Goal: Task Accomplishment & Management: Manage account settings

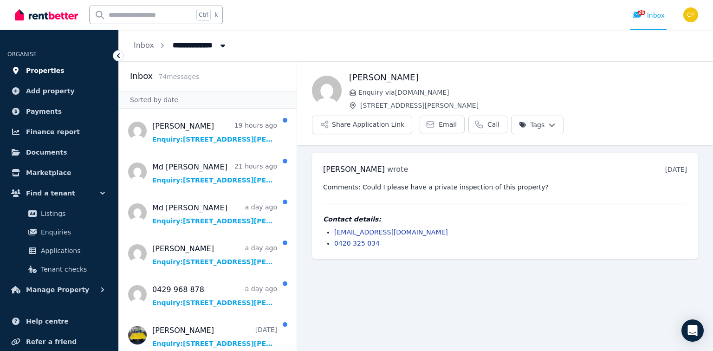
click at [43, 74] on span "Properties" at bounding box center [45, 70] width 39 height 11
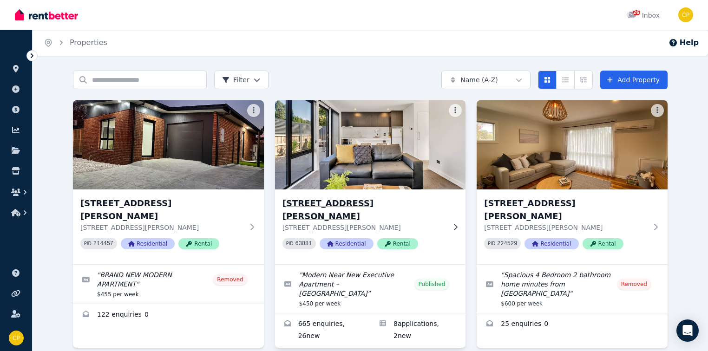
click at [346, 204] on h3 "2/5 Vasey Street, Punchbowl" at bounding box center [363, 210] width 163 height 26
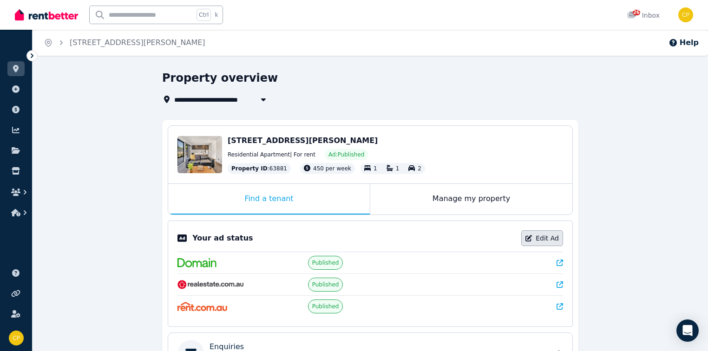
click at [547, 235] on link "Edit Ad" at bounding box center [542, 238] width 42 height 16
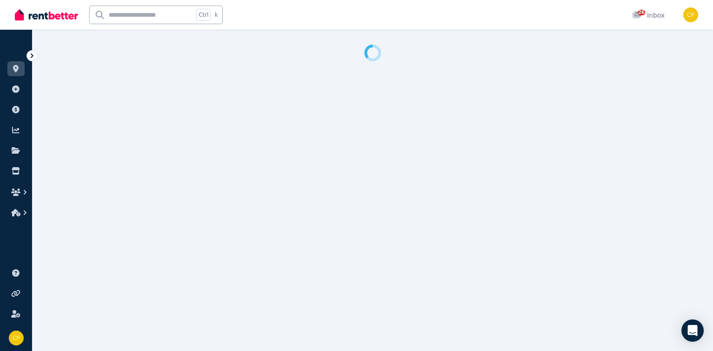
select select "**********"
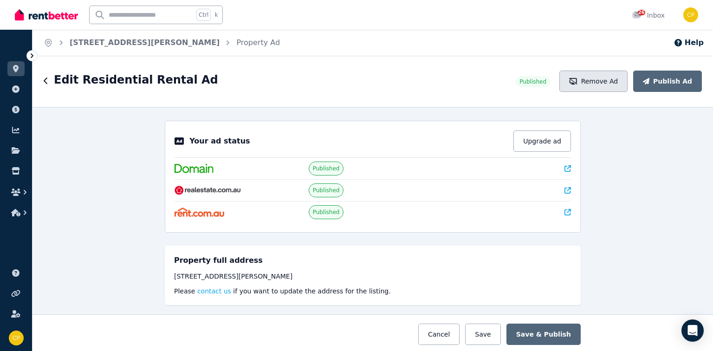
click at [617, 76] on button "Remove Ad" at bounding box center [594, 81] width 68 height 21
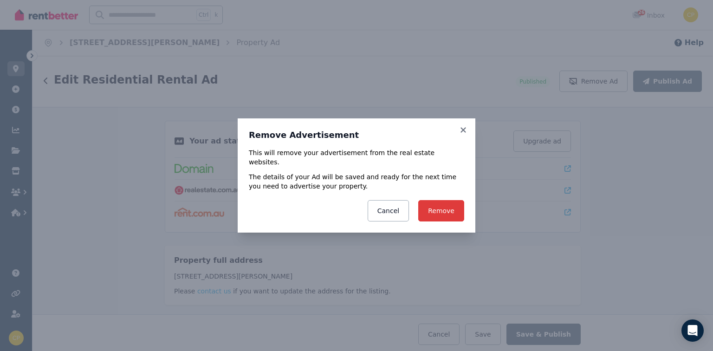
click at [450, 202] on button "Remove" at bounding box center [441, 210] width 46 height 21
